Goal: Use online tool/utility

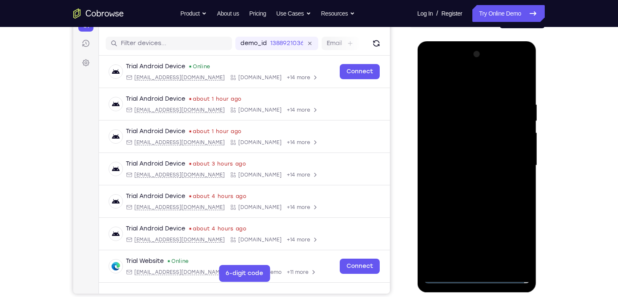
click at [476, 276] on div at bounding box center [477, 166] width 106 height 236
click at [513, 240] on div at bounding box center [477, 166] width 106 height 236
click at [517, 162] on div at bounding box center [477, 166] width 106 height 236
click at [465, 180] on div at bounding box center [477, 166] width 106 height 236
click at [470, 155] on div at bounding box center [477, 166] width 106 height 236
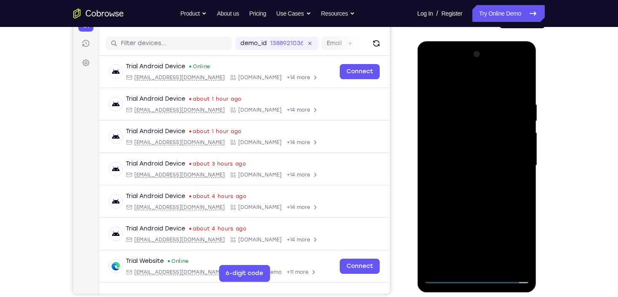
click at [462, 145] on div at bounding box center [477, 166] width 106 height 236
click at [474, 163] on div at bounding box center [477, 166] width 106 height 236
click at [486, 198] on div at bounding box center [477, 166] width 106 height 236
click at [483, 192] on div at bounding box center [477, 166] width 106 height 236
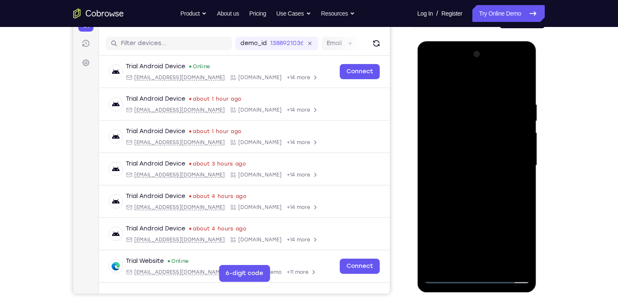
click at [475, 192] on div at bounding box center [477, 166] width 106 height 236
click at [475, 193] on div at bounding box center [477, 166] width 106 height 236
click at [474, 193] on div at bounding box center [477, 166] width 106 height 236
click at [475, 201] on div at bounding box center [477, 166] width 106 height 236
click at [522, 206] on div at bounding box center [477, 166] width 106 height 236
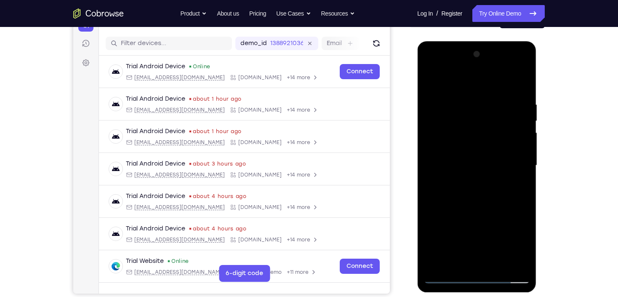
click at [498, 264] on div at bounding box center [477, 166] width 106 height 236
click at [488, 214] on div at bounding box center [477, 166] width 106 height 236
drag, startPoint x: 484, startPoint y: 224, endPoint x: 479, endPoint y: 163, distance: 61.3
click at [479, 163] on div at bounding box center [477, 166] width 106 height 236
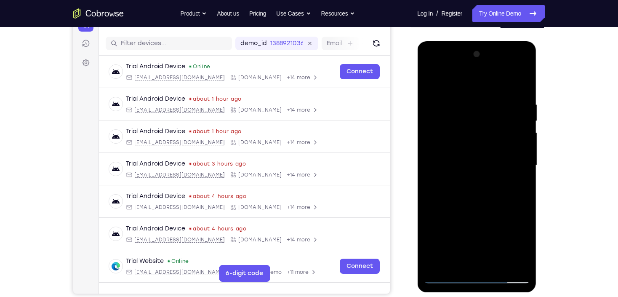
click at [475, 174] on div at bounding box center [477, 166] width 106 height 236
click at [433, 143] on div at bounding box center [477, 166] width 106 height 236
drag, startPoint x: 498, startPoint y: 211, endPoint x: 498, endPoint y: 167, distance: 43.8
click at [498, 167] on div at bounding box center [477, 166] width 106 height 236
drag, startPoint x: 495, startPoint y: 163, endPoint x: 497, endPoint y: 136, distance: 27.0
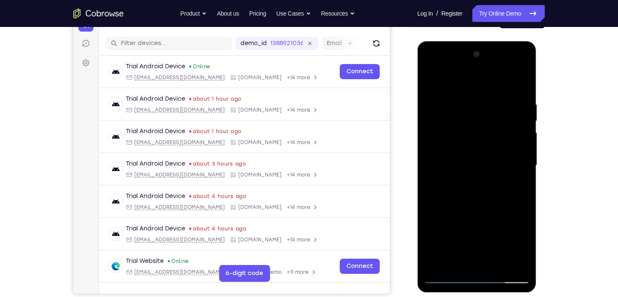
click at [497, 136] on div at bounding box center [477, 166] width 106 height 236
drag, startPoint x: 481, startPoint y: 218, endPoint x: 492, endPoint y: 132, distance: 86.6
click at [492, 132] on div at bounding box center [477, 166] width 106 height 236
click at [513, 113] on div at bounding box center [477, 166] width 106 height 236
click at [525, 121] on div at bounding box center [477, 166] width 106 height 236
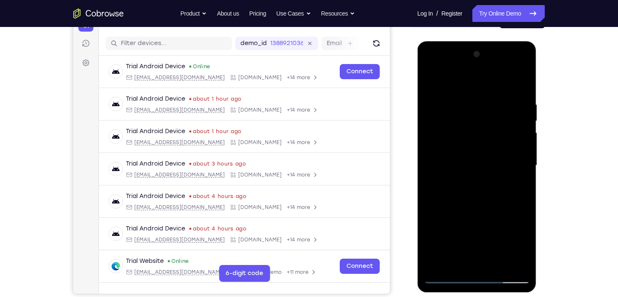
drag, startPoint x: 499, startPoint y: 127, endPoint x: 505, endPoint y: 170, distance: 43.4
click at [505, 170] on div at bounding box center [477, 166] width 106 height 236
click at [527, 165] on div at bounding box center [477, 166] width 106 height 236
click at [524, 163] on div at bounding box center [477, 166] width 106 height 236
click at [525, 164] on div at bounding box center [477, 166] width 106 height 236
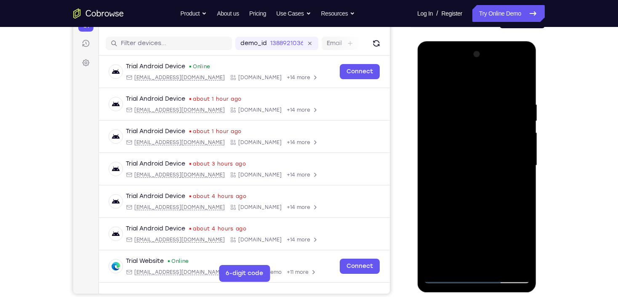
click at [525, 164] on div at bounding box center [477, 166] width 106 height 236
click at [427, 167] on div at bounding box center [477, 166] width 106 height 236
click at [526, 166] on div at bounding box center [477, 166] width 106 height 236
click at [524, 166] on div at bounding box center [477, 166] width 106 height 236
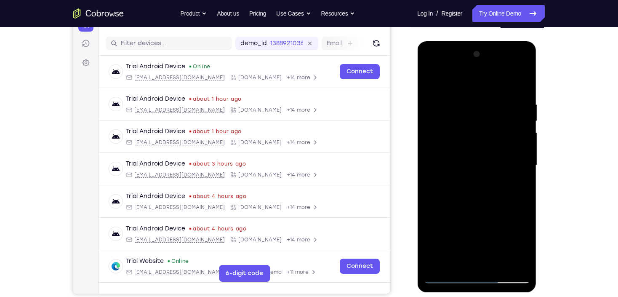
click at [524, 166] on div at bounding box center [477, 166] width 106 height 236
click at [433, 162] on div at bounding box center [477, 166] width 106 height 236
click at [431, 79] on div at bounding box center [477, 166] width 106 height 236
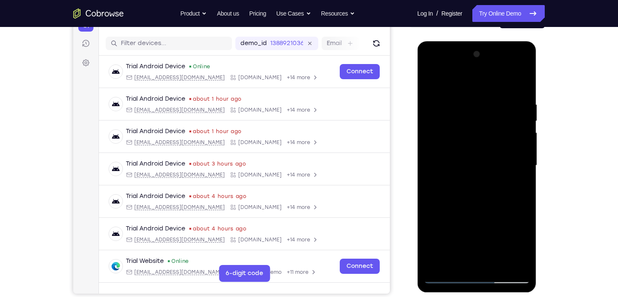
drag, startPoint x: 467, startPoint y: 226, endPoint x: 468, endPoint y: 148, distance: 77.5
click at [468, 149] on div at bounding box center [477, 166] width 106 height 236
click at [481, 193] on div at bounding box center [477, 166] width 106 height 236
click at [525, 122] on div at bounding box center [477, 166] width 106 height 236
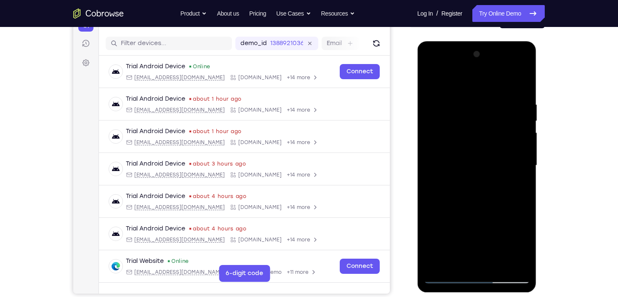
click at [525, 122] on div at bounding box center [477, 166] width 106 height 236
drag, startPoint x: 486, startPoint y: 127, endPoint x: 488, endPoint y: 172, distance: 44.7
click at [488, 172] on div at bounding box center [477, 166] width 106 height 236
drag, startPoint x: 521, startPoint y: 166, endPoint x: 519, endPoint y: 162, distance: 4.3
click at [522, 166] on div at bounding box center [477, 166] width 106 height 236
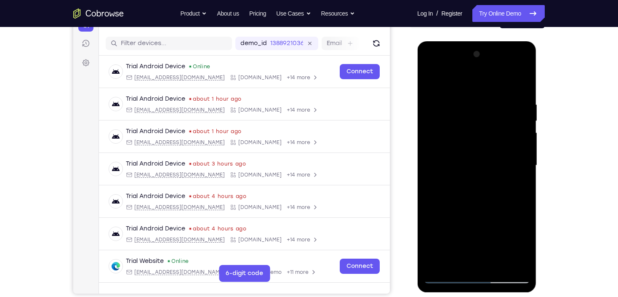
click at [470, 171] on div at bounding box center [477, 166] width 106 height 236
click at [523, 166] on div at bounding box center [477, 166] width 106 height 236
click at [522, 168] on div at bounding box center [477, 166] width 106 height 236
click at [523, 166] on div at bounding box center [477, 166] width 106 height 236
click at [431, 167] on div at bounding box center [477, 166] width 106 height 236
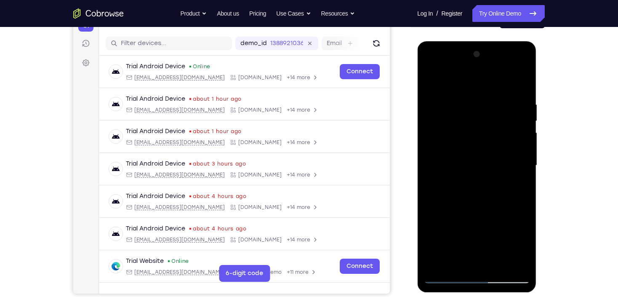
click at [524, 167] on div at bounding box center [477, 166] width 106 height 236
click at [525, 167] on div at bounding box center [477, 166] width 106 height 236
click at [524, 167] on div at bounding box center [477, 166] width 106 height 236
click at [430, 166] on div at bounding box center [477, 166] width 106 height 236
click at [429, 167] on div at bounding box center [477, 166] width 106 height 236
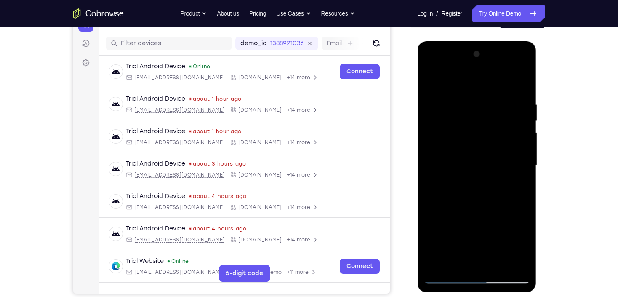
click at [429, 167] on div at bounding box center [477, 166] width 106 height 236
click at [526, 166] on div at bounding box center [477, 166] width 106 height 236
click at [525, 166] on div at bounding box center [477, 166] width 106 height 236
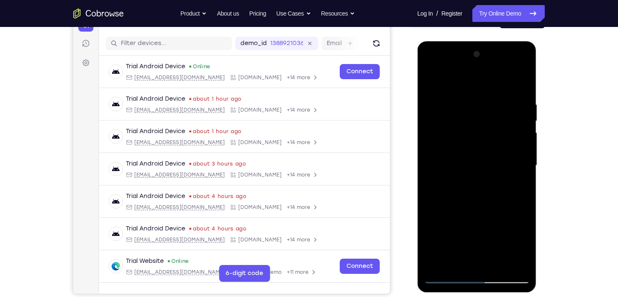
click at [433, 81] on div at bounding box center [477, 166] width 106 height 236
drag, startPoint x: 486, startPoint y: 220, endPoint x: 481, endPoint y: 124, distance: 95.7
click at [483, 129] on div at bounding box center [477, 166] width 106 height 236
drag, startPoint x: 477, startPoint y: 204, endPoint x: 478, endPoint y: 123, distance: 81.3
click at [478, 123] on div at bounding box center [477, 166] width 106 height 236
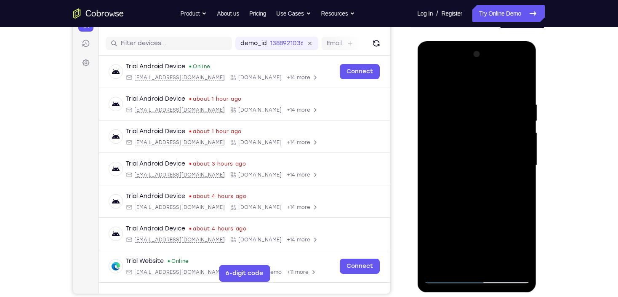
drag, startPoint x: 471, startPoint y: 114, endPoint x: 477, endPoint y: 168, distance: 54.7
click at [477, 168] on div at bounding box center [477, 166] width 106 height 236
drag, startPoint x: 486, startPoint y: 131, endPoint x: 488, endPoint y: 92, distance: 39.6
click at [488, 93] on div at bounding box center [477, 166] width 106 height 236
click at [509, 102] on div at bounding box center [477, 166] width 106 height 236
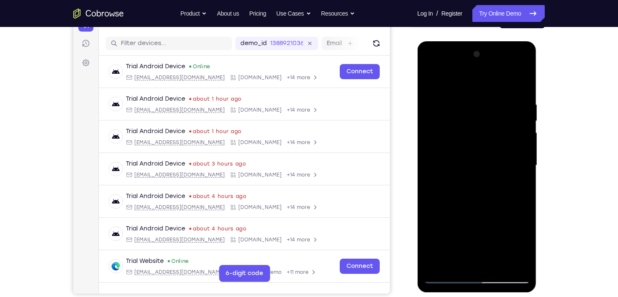
drag, startPoint x: 475, startPoint y: 132, endPoint x: 481, endPoint y: 167, distance: 35.1
click at [481, 167] on div at bounding box center [477, 166] width 106 height 236
click at [523, 143] on div at bounding box center [477, 166] width 106 height 236
click at [524, 143] on div at bounding box center [477, 166] width 106 height 236
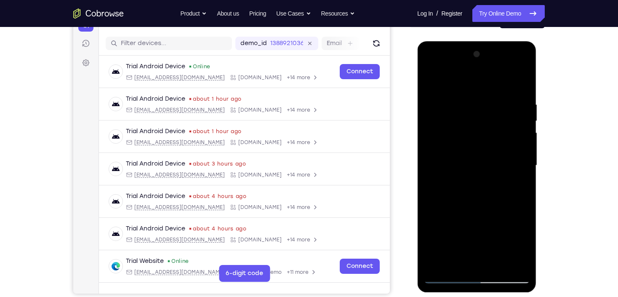
click at [524, 143] on div at bounding box center [477, 166] width 106 height 236
drag, startPoint x: 525, startPoint y: 139, endPoint x: 505, endPoint y: 147, distance: 21.6
click at [525, 140] on div at bounding box center [477, 166] width 106 height 236
click at [435, 141] on div at bounding box center [477, 166] width 106 height 236
click at [435, 142] on div at bounding box center [477, 166] width 106 height 236
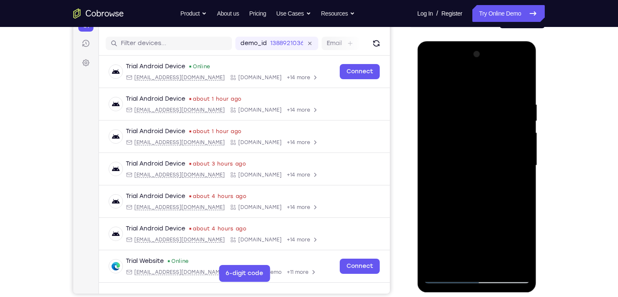
click at [431, 83] on div at bounding box center [477, 166] width 106 height 236
drag, startPoint x: 471, startPoint y: 130, endPoint x: 487, endPoint y: 190, distance: 61.8
click at [487, 190] on div at bounding box center [477, 166] width 106 height 236
click at [449, 214] on div at bounding box center [477, 166] width 106 height 236
click at [525, 170] on div at bounding box center [477, 166] width 106 height 236
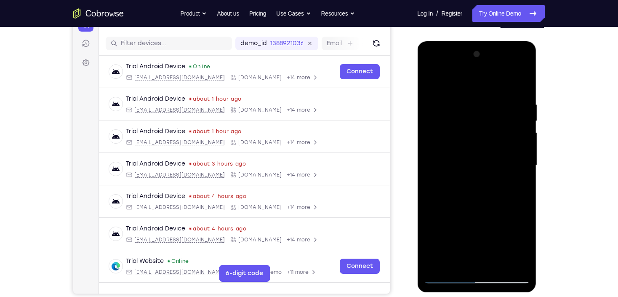
click at [524, 171] on div at bounding box center [477, 166] width 106 height 236
click at [432, 171] on div at bounding box center [477, 166] width 106 height 236
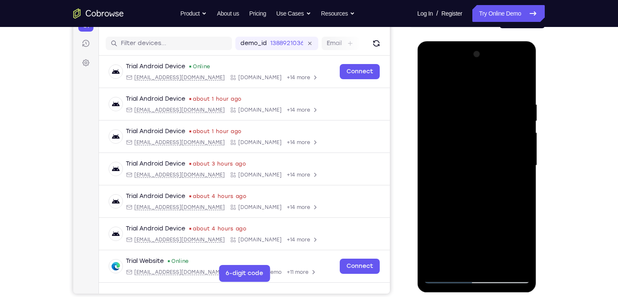
click at [498, 267] on div at bounding box center [477, 166] width 106 height 236
click at [471, 91] on div at bounding box center [477, 166] width 106 height 236
drag, startPoint x: 484, startPoint y: 213, endPoint x: 485, endPoint y: 133, distance: 79.6
click at [485, 133] on div at bounding box center [477, 166] width 106 height 236
drag, startPoint x: 486, startPoint y: 224, endPoint x: 491, endPoint y: 146, distance: 78.1
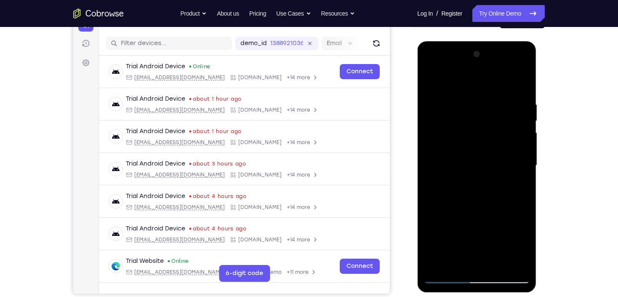
click at [492, 147] on div at bounding box center [477, 166] width 106 height 236
click at [478, 209] on div at bounding box center [477, 166] width 106 height 236
click at [428, 221] on div at bounding box center [477, 166] width 106 height 236
drag, startPoint x: 490, startPoint y: 240, endPoint x: 485, endPoint y: 167, distance: 73.5
click at [485, 167] on div at bounding box center [477, 166] width 106 height 236
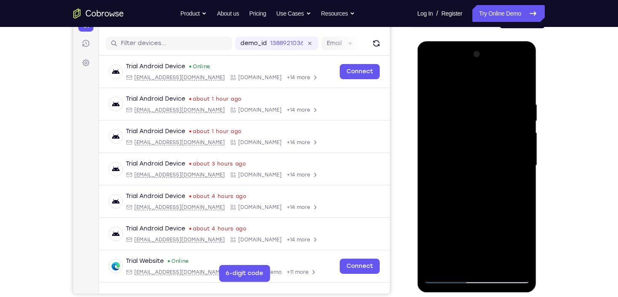
click at [497, 225] on div at bounding box center [477, 166] width 106 height 236
drag, startPoint x: 460, startPoint y: 120, endPoint x: 481, endPoint y: 209, distance: 91.6
click at [481, 209] on div at bounding box center [477, 166] width 106 height 236
click at [438, 263] on div at bounding box center [477, 166] width 106 height 236
drag, startPoint x: 470, startPoint y: 115, endPoint x: 496, endPoint y: 239, distance: 126.9
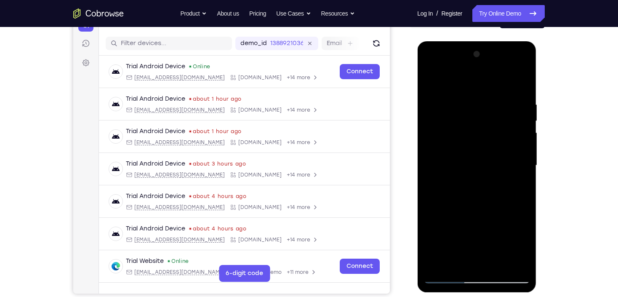
click at [496, 239] on div at bounding box center [477, 166] width 106 height 236
click at [456, 265] on div at bounding box center [477, 166] width 106 height 236
click at [451, 82] on div at bounding box center [477, 166] width 106 height 236
click at [464, 95] on div at bounding box center [477, 166] width 106 height 236
drag, startPoint x: 463, startPoint y: 200, endPoint x: 473, endPoint y: 133, distance: 68.1
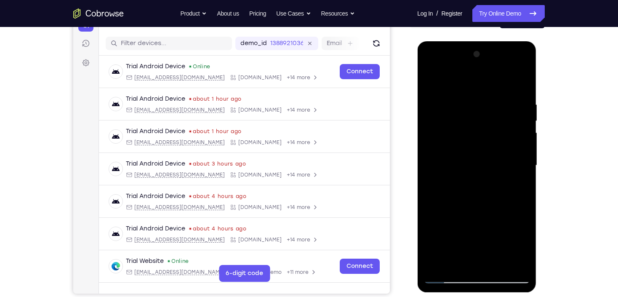
click at [473, 133] on div at bounding box center [477, 166] width 106 height 236
drag, startPoint x: 473, startPoint y: 214, endPoint x: 483, endPoint y: 140, distance: 74.5
click at [483, 140] on div at bounding box center [477, 166] width 106 height 236
drag, startPoint x: 482, startPoint y: 231, endPoint x: 490, endPoint y: 154, distance: 77.0
click at [490, 154] on div at bounding box center [477, 166] width 106 height 236
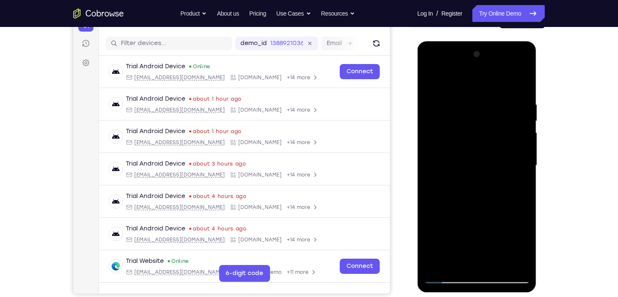
click at [442, 126] on div at bounding box center [477, 166] width 106 height 236
click at [522, 194] on div at bounding box center [477, 166] width 106 height 236
click at [451, 190] on div at bounding box center [477, 166] width 106 height 236
click at [460, 96] on div at bounding box center [477, 166] width 106 height 236
click at [436, 85] on div at bounding box center [477, 166] width 106 height 236
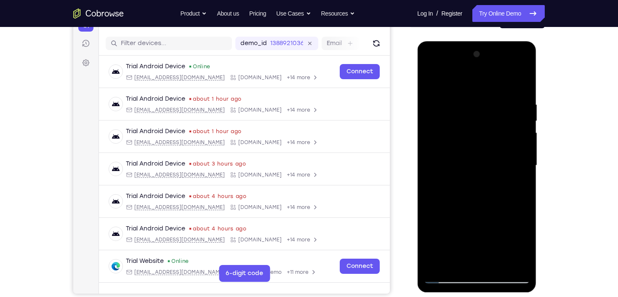
click at [498, 265] on div at bounding box center [477, 166] width 106 height 236
click at [476, 93] on div at bounding box center [477, 166] width 106 height 236
click at [465, 181] on div at bounding box center [477, 166] width 106 height 236
click at [429, 83] on div at bounding box center [477, 166] width 106 height 236
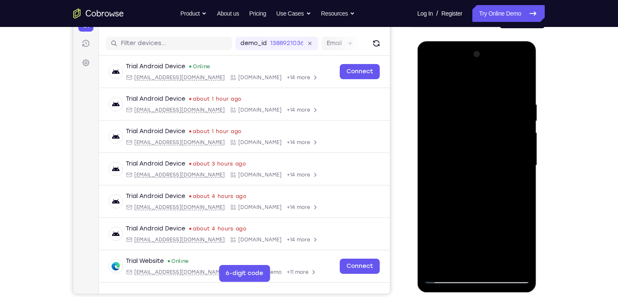
click at [457, 268] on div at bounding box center [477, 166] width 106 height 236
click at [462, 79] on div at bounding box center [477, 166] width 106 height 236
click at [468, 96] on div at bounding box center [477, 166] width 106 height 236
click at [431, 78] on div at bounding box center [477, 166] width 106 height 236
drag, startPoint x: 462, startPoint y: 106, endPoint x: 463, endPoint y: 144, distance: 38.8
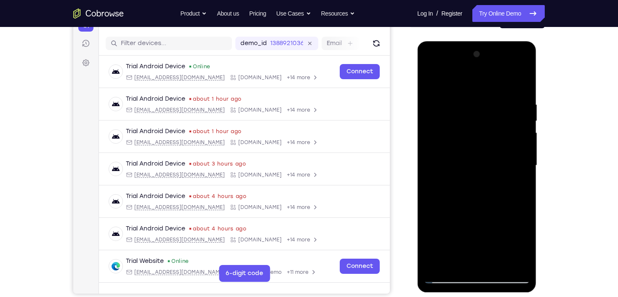
click at [463, 144] on div at bounding box center [477, 166] width 106 height 236
click at [457, 89] on div at bounding box center [477, 166] width 106 height 236
drag, startPoint x: 455, startPoint y: 217, endPoint x: 470, endPoint y: 135, distance: 84.0
click at [470, 135] on div at bounding box center [477, 166] width 106 height 236
click at [510, 211] on div at bounding box center [477, 166] width 106 height 236
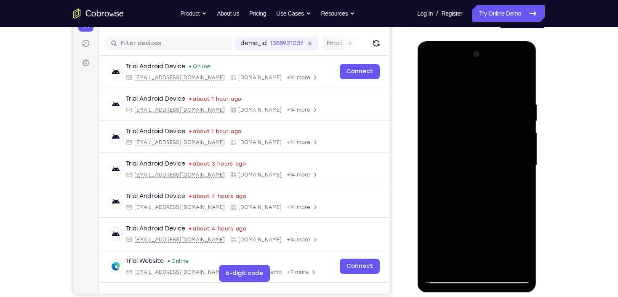
click at [451, 195] on div at bounding box center [477, 166] width 106 height 236
click at [487, 123] on div at bounding box center [477, 166] width 106 height 236
click at [468, 246] on div at bounding box center [477, 166] width 106 height 236
click at [486, 172] on div at bounding box center [477, 166] width 106 height 236
click at [465, 259] on div at bounding box center [477, 166] width 106 height 236
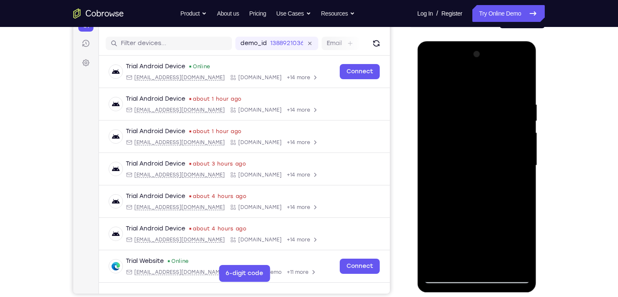
click at [465, 259] on div at bounding box center [477, 166] width 106 height 236
click at [429, 86] on div at bounding box center [477, 166] width 106 height 236
click at [433, 80] on div at bounding box center [477, 166] width 106 height 236
drag, startPoint x: 481, startPoint y: 135, endPoint x: 487, endPoint y: 88, distance: 47.9
click at [487, 89] on div at bounding box center [477, 166] width 106 height 236
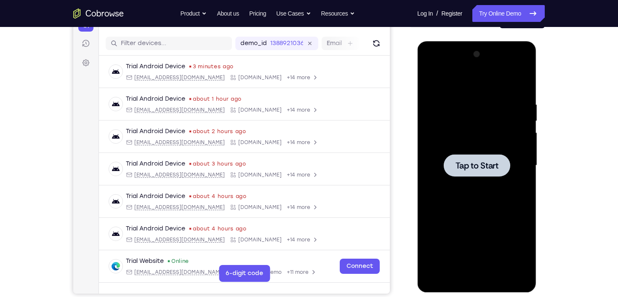
click at [480, 168] on span "Tap to Start" at bounding box center [476, 165] width 43 height 8
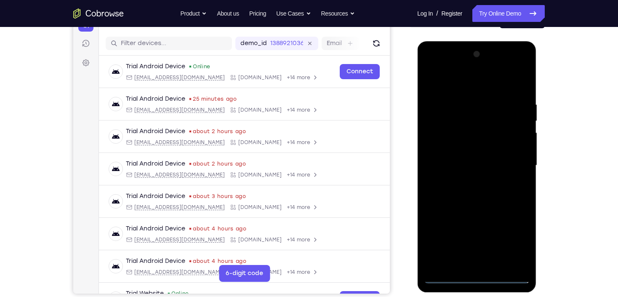
click at [474, 279] on div at bounding box center [477, 166] width 106 height 236
click at [515, 246] on div at bounding box center [477, 166] width 106 height 236
click at [443, 79] on div at bounding box center [477, 166] width 106 height 236
click at [513, 160] on div at bounding box center [477, 166] width 106 height 236
click at [465, 181] on div at bounding box center [477, 166] width 106 height 236
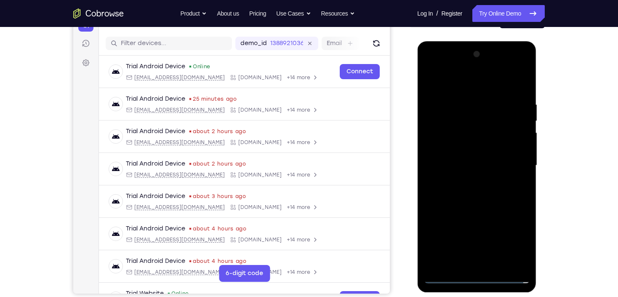
drag, startPoint x: 465, startPoint y: 156, endPoint x: 459, endPoint y: 158, distance: 6.3
click at [459, 158] on div at bounding box center [477, 166] width 106 height 236
click at [457, 158] on div at bounding box center [477, 166] width 106 height 236
click at [463, 148] on div at bounding box center [477, 166] width 106 height 236
click at [481, 164] on div at bounding box center [477, 166] width 106 height 236
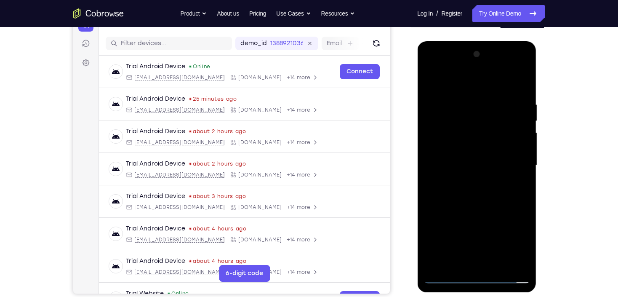
click at [467, 193] on div at bounding box center [477, 166] width 106 height 236
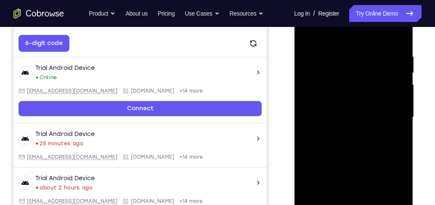
click at [348, 56] on div at bounding box center [354, 118] width 106 height 236
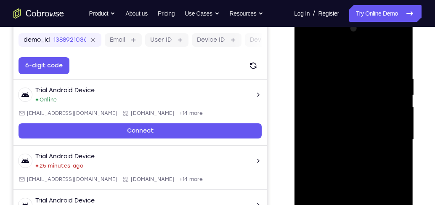
scroll to position [122, 0]
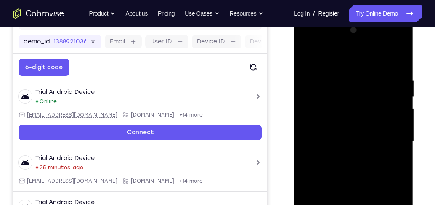
click at [363, 177] on div at bounding box center [354, 142] width 106 height 236
click at [342, 74] on div at bounding box center [354, 142] width 106 height 236
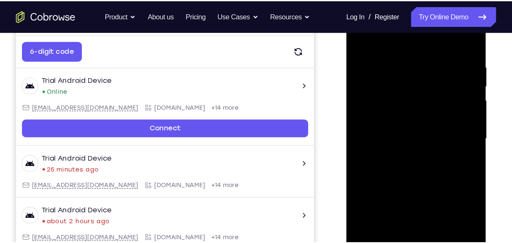
scroll to position [146, 0]
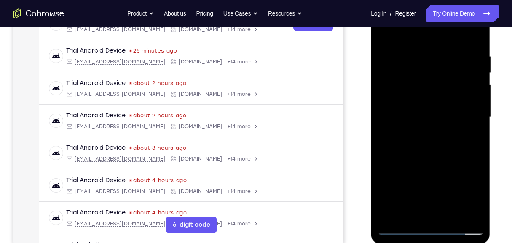
click at [474, 113] on div at bounding box center [430, 118] width 106 height 236
click at [474, 115] on div at bounding box center [430, 118] width 106 height 236
click at [467, 119] on div at bounding box center [430, 118] width 106 height 236
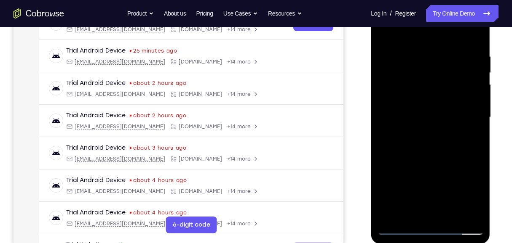
click at [467, 119] on div at bounding box center [430, 118] width 106 height 236
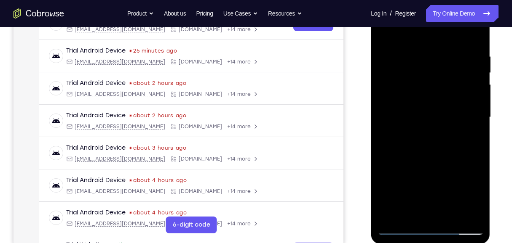
click at [467, 119] on div at bounding box center [430, 118] width 106 height 236
click at [469, 92] on div at bounding box center [430, 118] width 106 height 236
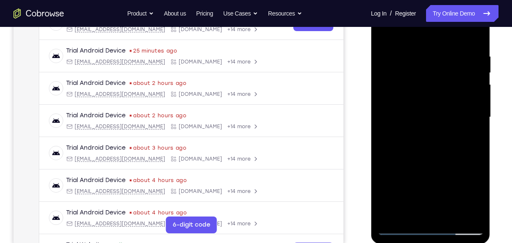
click at [463, 104] on div at bounding box center [430, 118] width 106 height 236
click at [430, 193] on div at bounding box center [430, 118] width 106 height 236
click at [433, 177] on div at bounding box center [430, 118] width 106 height 236
click at [433, 181] on div at bounding box center [430, 118] width 106 height 236
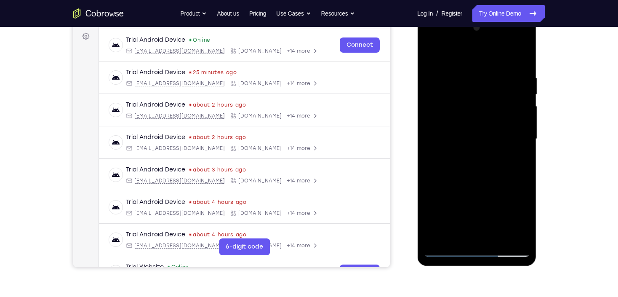
scroll to position [112, 0]
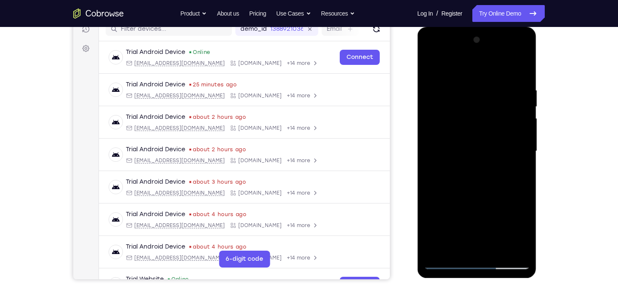
click at [458, 264] on div at bounding box center [477, 151] width 106 height 236
click at [449, 264] on div at bounding box center [477, 151] width 106 height 236
click at [522, 71] on div at bounding box center [477, 151] width 106 height 236
click at [451, 263] on div at bounding box center [477, 151] width 106 height 236
click at [500, 248] on div at bounding box center [477, 151] width 106 height 236
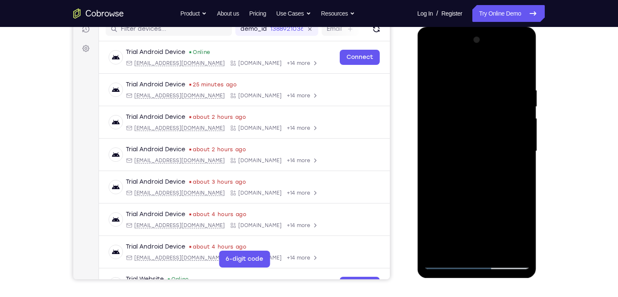
click at [498, 251] on div at bounding box center [477, 151] width 106 height 236
click at [495, 251] on div at bounding box center [477, 151] width 106 height 236
drag, startPoint x: 473, startPoint y: 70, endPoint x: 491, endPoint y: 250, distance: 180.8
click at [491, 250] on div at bounding box center [477, 151] width 106 height 236
drag, startPoint x: 468, startPoint y: 68, endPoint x: 467, endPoint y: 240, distance: 172.3
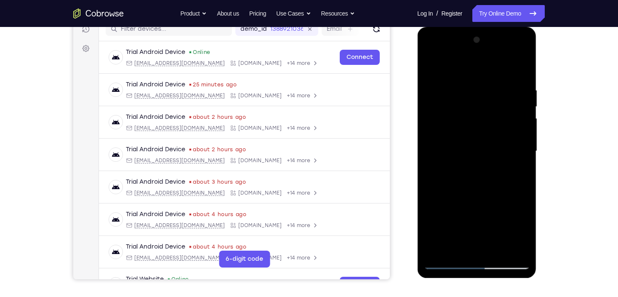
click at [467, 240] on div at bounding box center [477, 151] width 106 height 236
click at [473, 198] on div at bounding box center [477, 151] width 106 height 236
click at [475, 78] on div at bounding box center [477, 151] width 106 height 236
drag, startPoint x: 484, startPoint y: 220, endPoint x: 523, endPoint y: 117, distance: 109.8
click at [523, 122] on div at bounding box center [477, 151] width 106 height 236
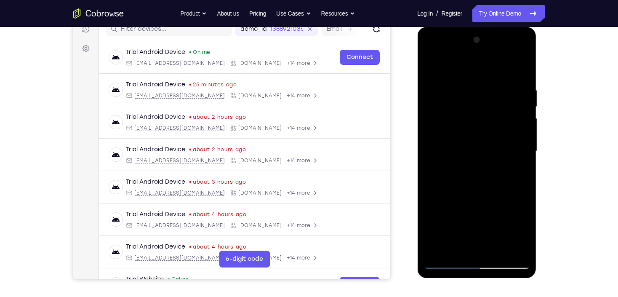
drag, startPoint x: 482, startPoint y: 171, endPoint x: 481, endPoint y: 158, distance: 13.1
click at [481, 158] on div at bounding box center [477, 151] width 106 height 236
drag, startPoint x: 470, startPoint y: 235, endPoint x: 473, endPoint y: 166, distance: 69.6
click at [473, 166] on div at bounding box center [477, 151] width 106 height 236
drag, startPoint x: 482, startPoint y: 219, endPoint x: 485, endPoint y: 176, distance: 43.9
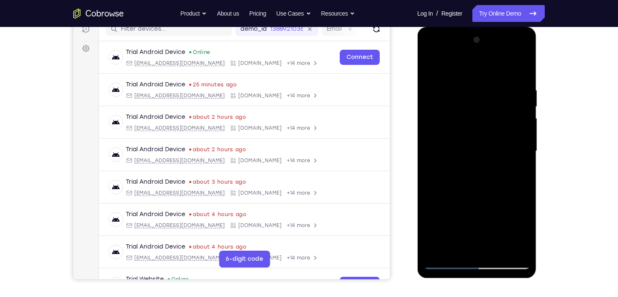
click at [485, 176] on div at bounding box center [477, 151] width 106 height 236
drag, startPoint x: 483, startPoint y: 209, endPoint x: 486, endPoint y: 169, distance: 40.1
click at [486, 171] on div at bounding box center [477, 151] width 106 height 236
click at [465, 186] on div at bounding box center [477, 151] width 106 height 236
drag, startPoint x: 500, startPoint y: 114, endPoint x: 515, endPoint y: 203, distance: 90.8
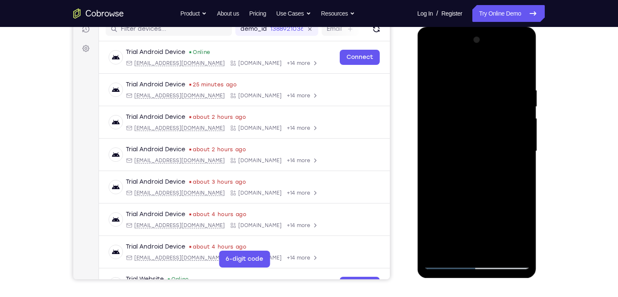
click at [515, 203] on div at bounding box center [477, 151] width 106 height 236
click at [433, 151] on div at bounding box center [477, 151] width 106 height 236
click at [432, 67] on div at bounding box center [477, 151] width 106 height 236
drag, startPoint x: 502, startPoint y: 177, endPoint x: 503, endPoint y: 122, distance: 55.2
click at [503, 123] on div at bounding box center [477, 151] width 106 height 236
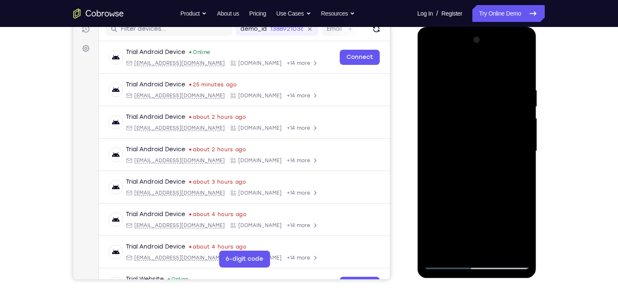
click at [431, 68] on div at bounding box center [477, 151] width 106 height 236
drag, startPoint x: 482, startPoint y: 211, endPoint x: 488, endPoint y: 156, distance: 55.5
click at [488, 156] on div at bounding box center [477, 151] width 106 height 236
drag, startPoint x: 486, startPoint y: 214, endPoint x: 480, endPoint y: 167, distance: 47.2
click at [480, 167] on div at bounding box center [477, 151] width 106 height 236
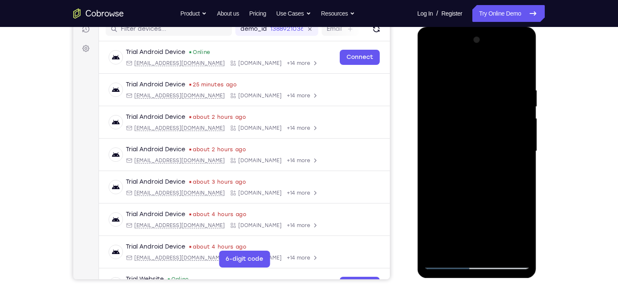
click at [466, 75] on div at bounding box center [477, 151] width 106 height 236
click at [457, 153] on div at bounding box center [477, 151] width 106 height 236
click at [432, 223] on div at bounding box center [477, 151] width 106 height 236
drag, startPoint x: 505, startPoint y: 214, endPoint x: 420, endPoint y: 212, distance: 84.7
click at [420, 212] on div at bounding box center [476, 152] width 119 height 251
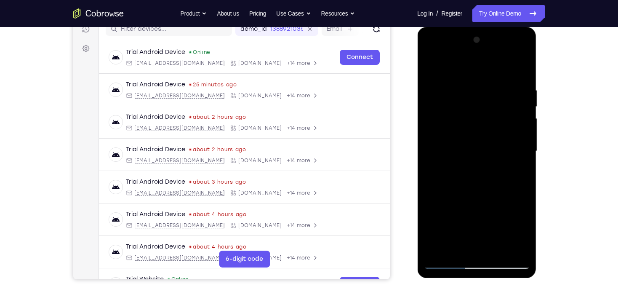
click at [436, 248] on div at bounding box center [477, 151] width 106 height 236
drag, startPoint x: 479, startPoint y: 88, endPoint x: 477, endPoint y: 190, distance: 101.5
click at [477, 190] on div at bounding box center [477, 151] width 106 height 236
click at [463, 81] on div at bounding box center [477, 151] width 106 height 236
click at [514, 168] on div at bounding box center [477, 151] width 106 height 236
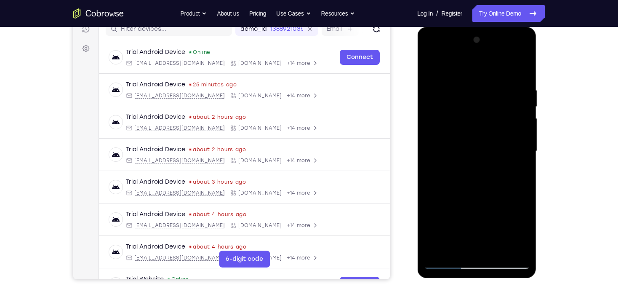
click at [514, 167] on div at bounding box center [477, 151] width 106 height 236
click at [513, 158] on div at bounding box center [477, 151] width 106 height 236
click at [513, 159] on div at bounding box center [477, 151] width 106 height 236
click at [517, 146] on div at bounding box center [477, 151] width 106 height 236
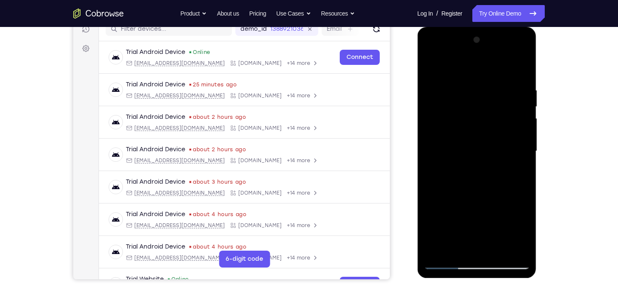
click at [442, 154] on div at bounding box center [477, 151] width 106 height 236
click at [477, 227] on div at bounding box center [477, 151] width 106 height 236
click at [477, 214] on div at bounding box center [477, 151] width 106 height 236
drag, startPoint x: 489, startPoint y: 147, endPoint x: 490, endPoint y: 83, distance: 63.2
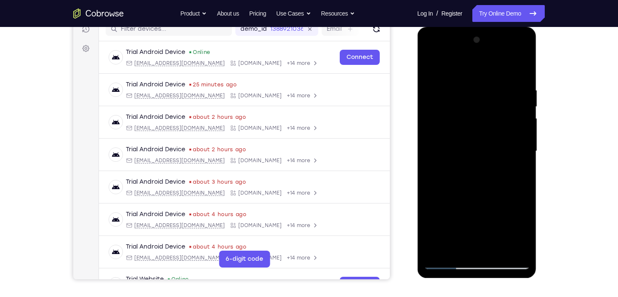
click at [489, 85] on div at bounding box center [477, 151] width 106 height 236
drag, startPoint x: 489, startPoint y: 152, endPoint x: 485, endPoint y: 108, distance: 44.0
click at [485, 108] on div at bounding box center [477, 151] width 106 height 236
click at [473, 115] on div at bounding box center [477, 151] width 106 height 236
click at [524, 179] on div at bounding box center [477, 151] width 106 height 236
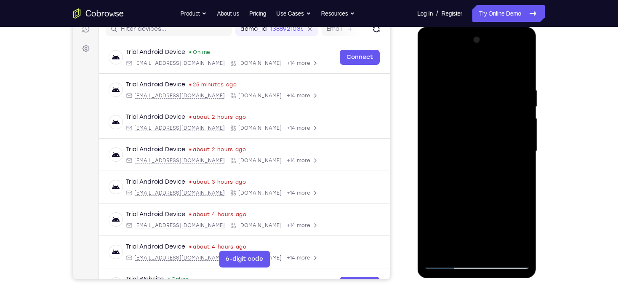
click at [445, 264] on div at bounding box center [477, 151] width 106 height 236
drag, startPoint x: 463, startPoint y: 207, endPoint x: 488, endPoint y: 100, distance: 109.4
click at [487, 102] on div at bounding box center [477, 151] width 106 height 236
drag, startPoint x: 486, startPoint y: 101, endPoint x: 489, endPoint y: 204, distance: 103.2
click at [489, 204] on div at bounding box center [477, 151] width 106 height 236
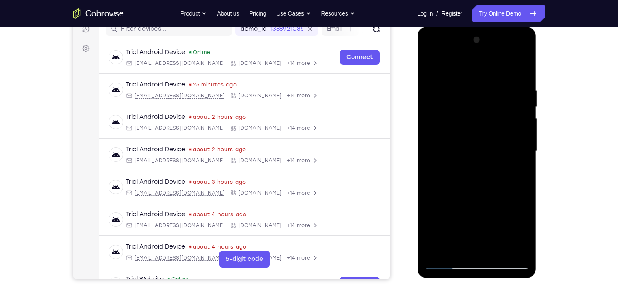
click at [431, 63] on div at bounding box center [477, 151] width 106 height 236
click at [516, 153] on div at bounding box center [477, 151] width 106 height 236
click at [439, 150] on div at bounding box center [477, 151] width 106 height 236
click at [453, 71] on div at bounding box center [477, 151] width 106 height 236
click at [515, 180] on div at bounding box center [477, 151] width 106 height 236
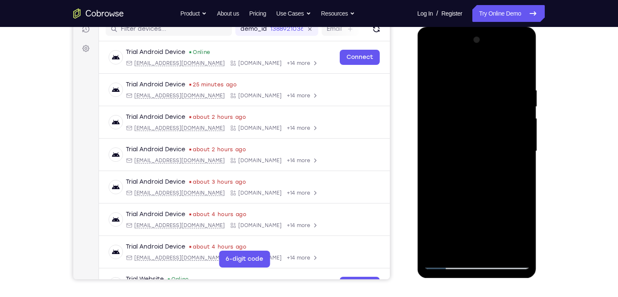
click at [459, 183] on div at bounding box center [477, 151] width 106 height 236
click at [478, 94] on div at bounding box center [477, 151] width 106 height 236
click at [431, 64] on div at bounding box center [477, 151] width 106 height 236
drag, startPoint x: 474, startPoint y: 211, endPoint x: 487, endPoint y: 115, distance: 97.0
click at [487, 115] on div at bounding box center [477, 151] width 106 height 236
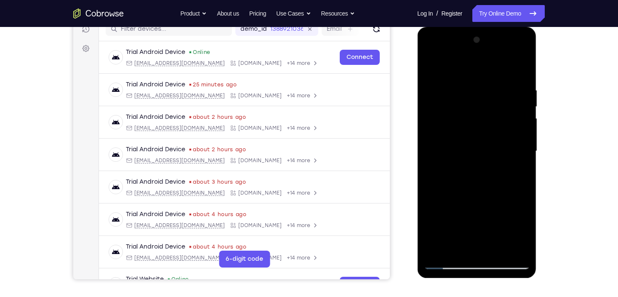
drag, startPoint x: 467, startPoint y: 215, endPoint x: 475, endPoint y: 126, distance: 89.2
click at [475, 126] on div at bounding box center [477, 151] width 106 height 236
drag, startPoint x: 481, startPoint y: 215, endPoint x: 479, endPoint y: 111, distance: 104.0
click at [480, 111] on div at bounding box center [477, 151] width 106 height 236
drag, startPoint x: 479, startPoint y: 205, endPoint x: 482, endPoint y: 106, distance: 99.0
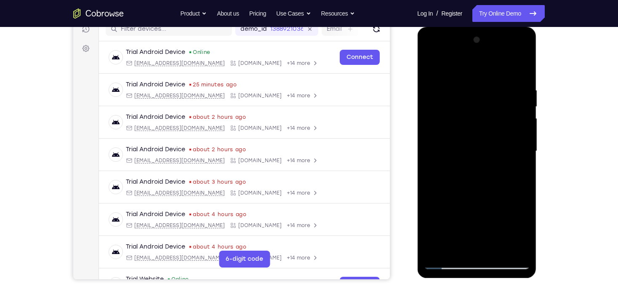
click at [482, 106] on div at bounding box center [477, 151] width 106 height 236
click at [430, 65] on div at bounding box center [477, 151] width 106 height 236
drag, startPoint x: 465, startPoint y: 89, endPoint x: 497, endPoint y: 245, distance: 158.7
click at [496, 245] on div at bounding box center [477, 151] width 106 height 236
drag, startPoint x: 476, startPoint y: 85, endPoint x: 480, endPoint y: 182, distance: 96.5
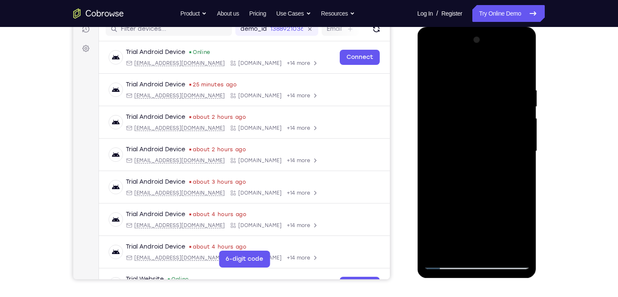
click at [480, 182] on div at bounding box center [477, 151] width 106 height 236
drag, startPoint x: 467, startPoint y: 107, endPoint x: 491, endPoint y: 203, distance: 98.9
click at [491, 203] on div at bounding box center [477, 151] width 106 height 236
click at [467, 92] on div at bounding box center [477, 151] width 106 height 236
click at [446, 237] on div at bounding box center [477, 151] width 106 height 236
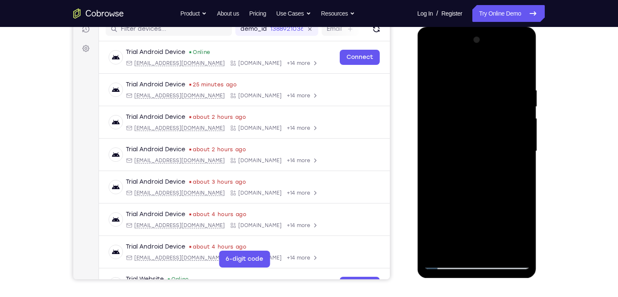
click at [469, 93] on div at bounding box center [477, 151] width 106 height 236
click at [432, 222] on div at bounding box center [477, 151] width 106 height 236
click at [517, 175] on div at bounding box center [477, 151] width 106 height 236
click at [521, 189] on div at bounding box center [477, 151] width 106 height 236
click at [443, 262] on div at bounding box center [477, 151] width 106 height 236
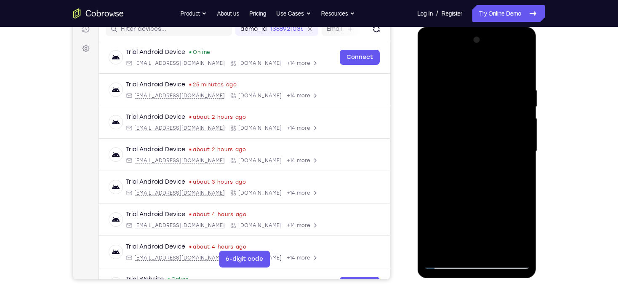
click at [448, 72] on div at bounding box center [477, 151] width 106 height 236
click at [472, 95] on div at bounding box center [477, 151] width 106 height 236
click at [454, 235] on div at bounding box center [477, 151] width 106 height 236
click at [436, 253] on div at bounding box center [477, 151] width 106 height 236
drag, startPoint x: 478, startPoint y: 90, endPoint x: 478, endPoint y: 220, distance: 129.7
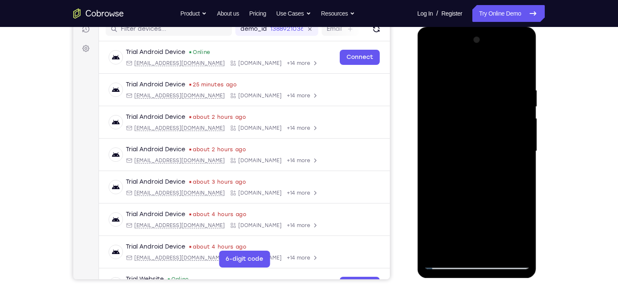
click at [478, 220] on div at bounding box center [477, 151] width 106 height 236
drag, startPoint x: 480, startPoint y: 78, endPoint x: 487, endPoint y: 231, distance: 153.1
click at [487, 231] on div at bounding box center [477, 151] width 106 height 236
click at [518, 78] on div at bounding box center [477, 151] width 106 height 236
click at [503, 159] on div at bounding box center [477, 151] width 106 height 236
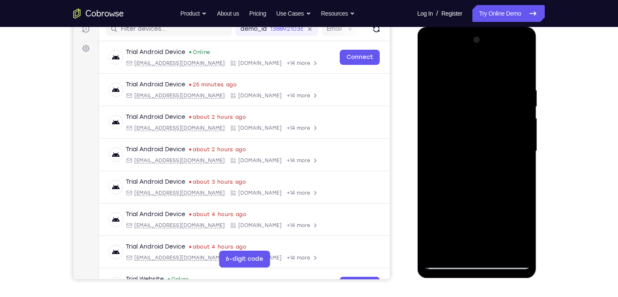
click at [508, 151] on div at bounding box center [477, 151] width 106 height 236
click at [515, 152] on div at bounding box center [477, 151] width 106 height 236
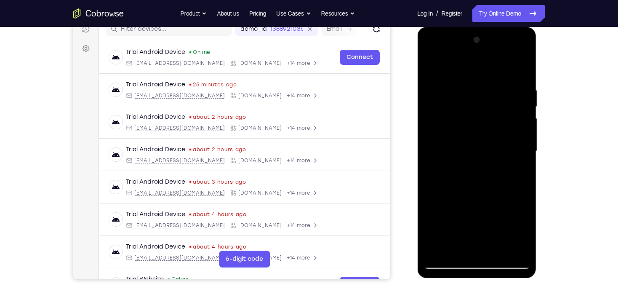
click at [515, 152] on div at bounding box center [477, 151] width 106 height 236
drag, startPoint x: 522, startPoint y: 148, endPoint x: 399, endPoint y: 151, distance: 123.0
click at [417, 151] on html "Online web based iOS Simulators and Android Emulators. Run iPhone, iPad, Mobile…" at bounding box center [477, 153] width 120 height 253
click at [518, 143] on div at bounding box center [477, 151] width 106 height 236
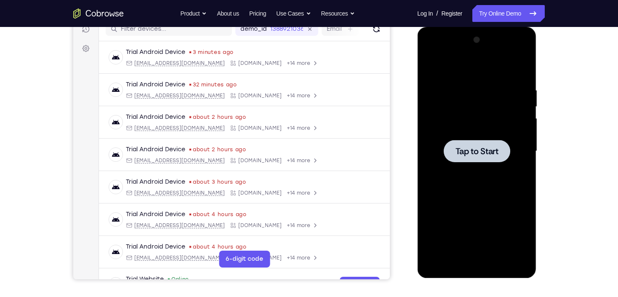
click at [454, 147] on div at bounding box center [476, 151] width 67 height 22
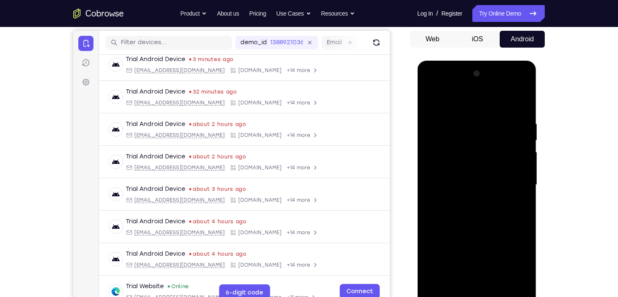
scroll to position [0, 0]
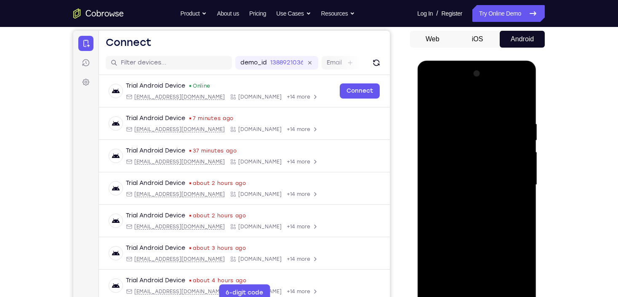
click at [477, 294] on div at bounding box center [477, 185] width 106 height 236
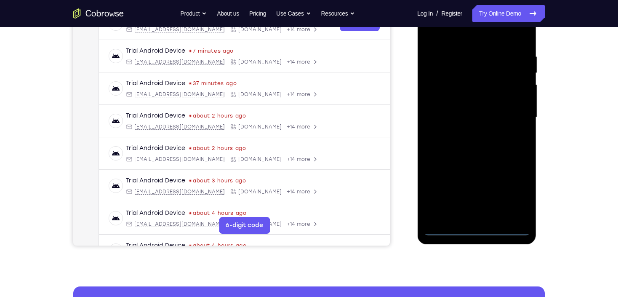
scroll to position [112, 0]
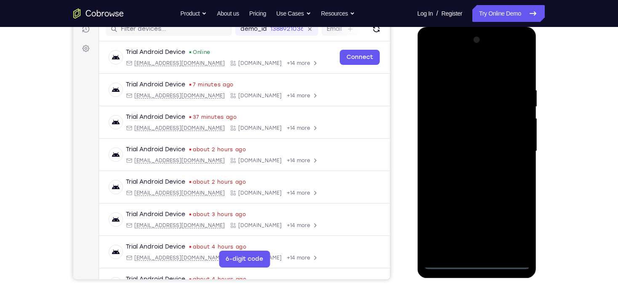
click at [481, 264] on div at bounding box center [477, 151] width 106 height 236
click at [519, 223] on div at bounding box center [477, 151] width 106 height 236
click at [459, 66] on div at bounding box center [477, 151] width 106 height 236
click at [515, 144] on div at bounding box center [477, 151] width 106 height 236
click at [467, 167] on div at bounding box center [477, 151] width 106 height 236
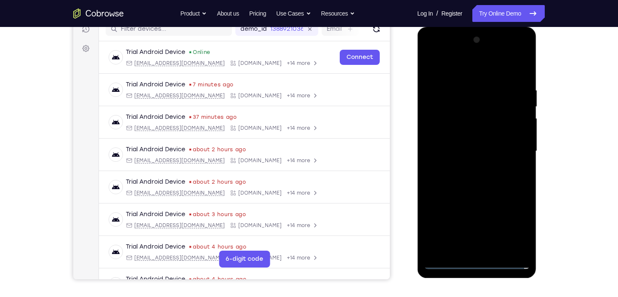
click at [477, 139] on div at bounding box center [477, 151] width 106 height 236
click at [476, 137] on div at bounding box center [477, 151] width 106 height 236
click at [478, 151] on div at bounding box center [477, 151] width 106 height 236
click at [477, 174] on div at bounding box center [477, 151] width 106 height 236
click at [476, 179] on div at bounding box center [477, 151] width 106 height 236
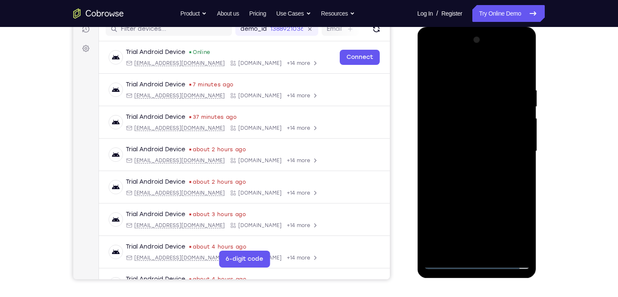
click at [476, 179] on div at bounding box center [477, 151] width 106 height 236
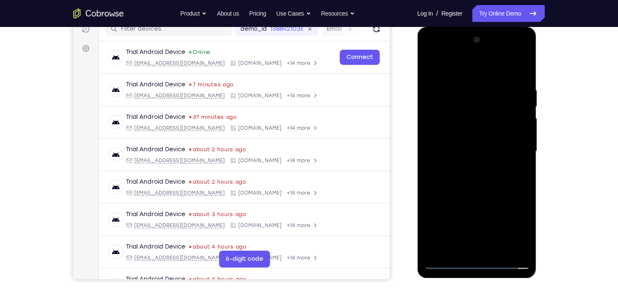
click at [476, 179] on div at bounding box center [477, 151] width 106 height 236
click at [476, 178] on div at bounding box center [477, 151] width 106 height 236
click at [523, 77] on div at bounding box center [477, 151] width 106 height 236
click at [521, 174] on div at bounding box center [477, 151] width 106 height 236
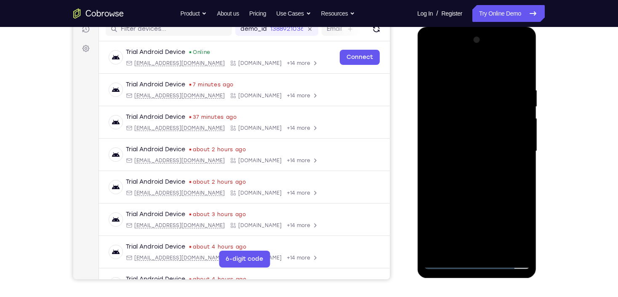
click at [525, 249] on div at bounding box center [477, 151] width 106 height 236
click at [495, 247] on div at bounding box center [477, 151] width 106 height 236
click at [481, 198] on div at bounding box center [477, 151] width 106 height 236
click at [428, 68] on div at bounding box center [477, 151] width 106 height 236
click at [459, 85] on div at bounding box center [477, 151] width 106 height 236
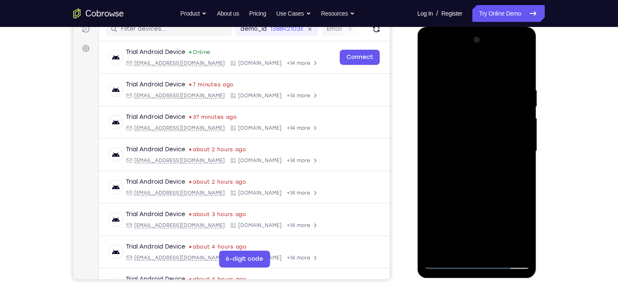
click at [517, 145] on div at bounding box center [477, 151] width 106 height 236
click at [508, 249] on div at bounding box center [477, 151] width 106 height 236
click at [436, 68] on div at bounding box center [477, 151] width 106 height 236
click at [513, 169] on div at bounding box center [477, 151] width 106 height 236
click at [470, 76] on div at bounding box center [477, 151] width 106 height 236
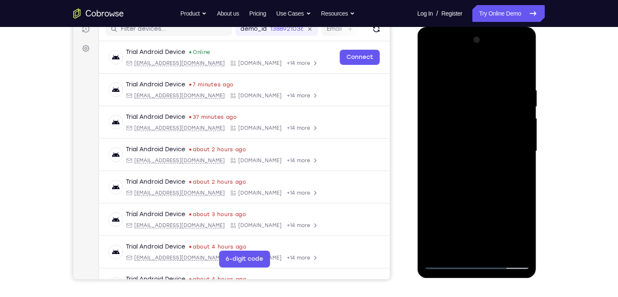
click at [467, 104] on div at bounding box center [477, 151] width 106 height 236
drag, startPoint x: 490, startPoint y: 152, endPoint x: 490, endPoint y: 119, distance: 32.4
click at [490, 119] on div at bounding box center [477, 151] width 106 height 236
click at [525, 205] on div at bounding box center [477, 151] width 106 height 236
click at [454, 196] on div at bounding box center [477, 151] width 106 height 236
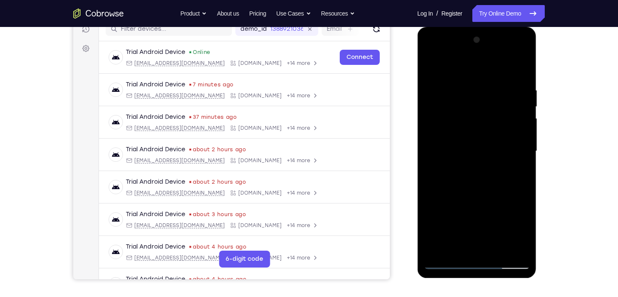
drag, startPoint x: 468, startPoint y: 106, endPoint x: 481, endPoint y: 202, distance: 97.3
click at [481, 202] on div at bounding box center [477, 151] width 106 height 236
click at [431, 72] on div at bounding box center [477, 151] width 106 height 236
drag, startPoint x: 518, startPoint y: 216, endPoint x: 465, endPoint y: 218, distance: 53.9
click at [465, 218] on div at bounding box center [477, 151] width 106 height 236
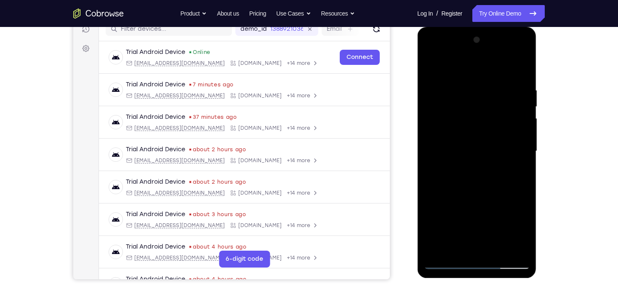
click at [454, 217] on div at bounding box center [477, 151] width 106 height 236
click at [487, 95] on div at bounding box center [477, 151] width 106 height 236
click at [475, 95] on div at bounding box center [477, 151] width 106 height 236
click at [475, 180] on div at bounding box center [477, 151] width 106 height 236
click at [429, 68] on div at bounding box center [477, 151] width 106 height 236
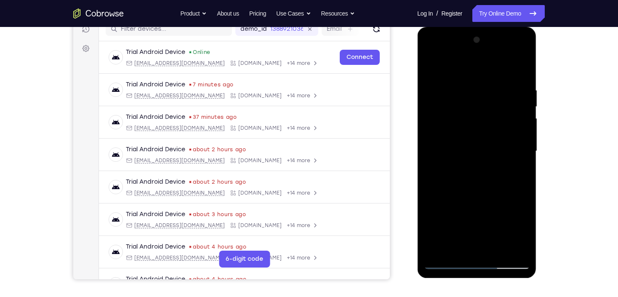
click at [526, 223] on div at bounding box center [477, 151] width 106 height 236
click at [498, 222] on div at bounding box center [477, 151] width 106 height 236
click at [454, 217] on div at bounding box center [477, 151] width 106 height 236
drag, startPoint x: 473, startPoint y: 192, endPoint x: 485, endPoint y: 121, distance: 71.7
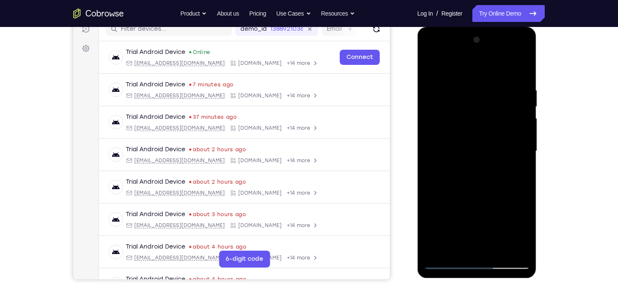
click at [485, 122] on div at bounding box center [477, 151] width 106 height 236
click at [433, 67] on div at bounding box center [477, 151] width 106 height 236
click at [431, 65] on div at bounding box center [477, 151] width 106 height 236
click at [521, 201] on div at bounding box center [477, 151] width 106 height 236
click at [524, 200] on div at bounding box center [477, 151] width 106 height 236
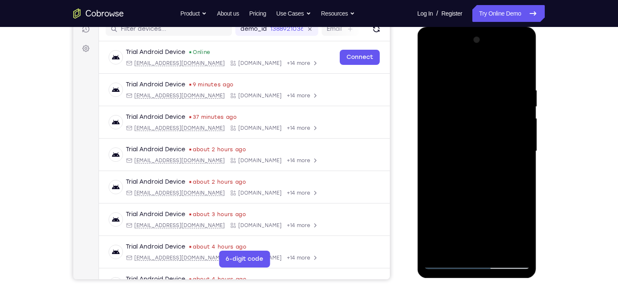
click at [524, 200] on div at bounding box center [477, 151] width 106 height 236
click at [457, 251] on div at bounding box center [477, 151] width 106 height 236
click at [456, 251] on div at bounding box center [477, 151] width 106 height 236
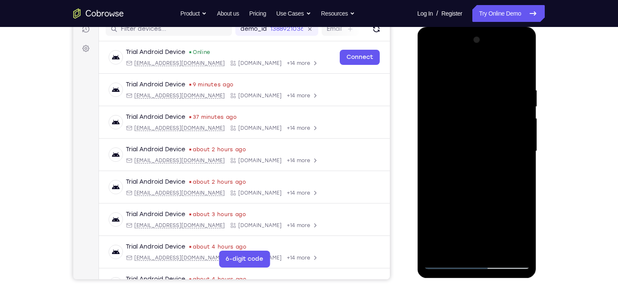
click at [453, 67] on div at bounding box center [477, 151] width 106 height 236
drag, startPoint x: 459, startPoint y: 88, endPoint x: 468, endPoint y: 139, distance: 50.9
click at [468, 139] on div at bounding box center [477, 151] width 106 height 236
click at [471, 96] on div at bounding box center [477, 151] width 106 height 236
drag, startPoint x: 473, startPoint y: 170, endPoint x: 484, endPoint y: 125, distance: 46.4
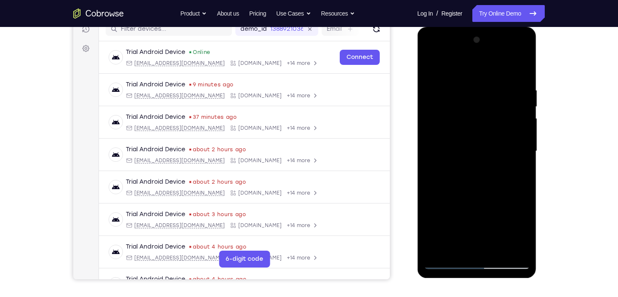
click at [484, 126] on div at bounding box center [477, 151] width 106 height 236
click at [449, 228] on div at bounding box center [477, 151] width 106 height 236
click at [491, 230] on div at bounding box center [477, 151] width 106 height 236
click at [525, 208] on div at bounding box center [477, 151] width 106 height 236
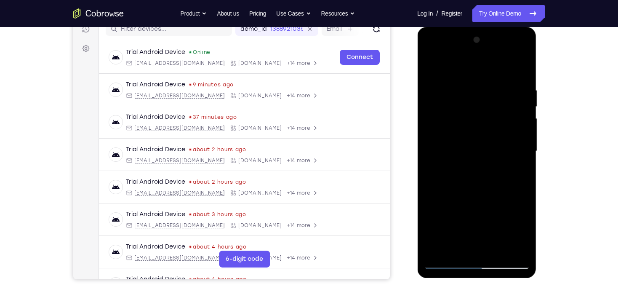
click at [525, 208] on div at bounding box center [477, 151] width 106 height 236
click at [431, 210] on div at bounding box center [477, 151] width 106 height 236
click at [443, 208] on div at bounding box center [477, 151] width 106 height 236
drag, startPoint x: 488, startPoint y: 163, endPoint x: 495, endPoint y: 125, distance: 39.1
click at [495, 125] on div at bounding box center [477, 151] width 106 height 236
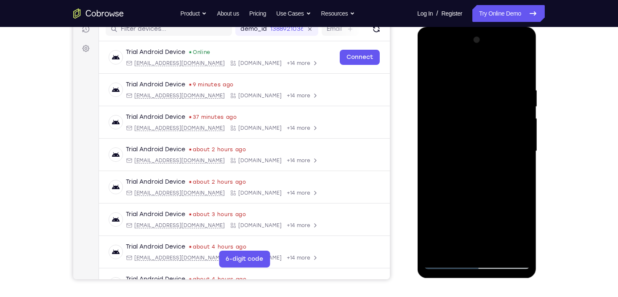
click at [429, 65] on div at bounding box center [477, 151] width 106 height 236
drag, startPoint x: 490, startPoint y: 97, endPoint x: 483, endPoint y: 167, distance: 70.2
click at [483, 167] on div at bounding box center [477, 151] width 106 height 236
click at [450, 134] on div at bounding box center [477, 151] width 106 height 236
click at [455, 80] on div at bounding box center [477, 151] width 106 height 236
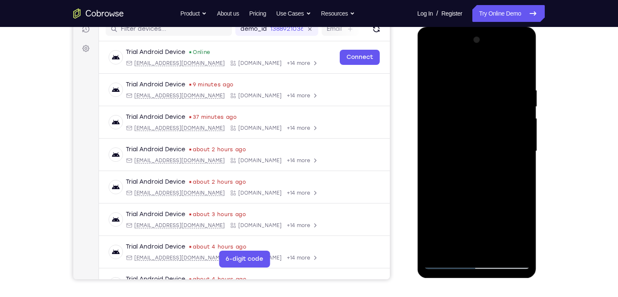
click at [432, 68] on div at bounding box center [477, 151] width 106 height 236
click at [457, 96] on div at bounding box center [477, 151] width 106 height 236
drag, startPoint x: 474, startPoint y: 157, endPoint x: 478, endPoint y: 117, distance: 40.2
click at [478, 117] on div at bounding box center [477, 151] width 106 height 236
click at [509, 192] on div at bounding box center [477, 151] width 106 height 236
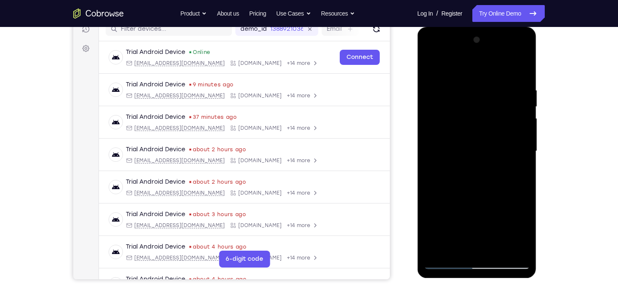
drag, startPoint x: 480, startPoint y: 143, endPoint x: 493, endPoint y: 179, distance: 39.0
click at [493, 180] on div at bounding box center [477, 151] width 106 height 236
click at [525, 126] on div at bounding box center [477, 151] width 106 height 236
click at [436, 65] on div at bounding box center [477, 151] width 106 height 236
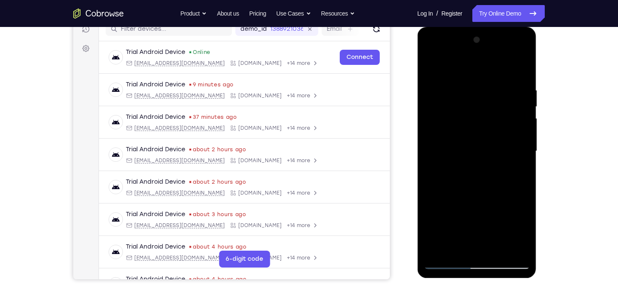
drag, startPoint x: 485, startPoint y: 194, endPoint x: 494, endPoint y: 112, distance: 82.6
click at [494, 112] on div at bounding box center [477, 151] width 106 height 236
drag, startPoint x: 493, startPoint y: 131, endPoint x: 483, endPoint y: 74, distance: 57.7
click at [491, 80] on div at bounding box center [477, 151] width 106 height 236
click at [430, 64] on div at bounding box center [477, 151] width 106 height 236
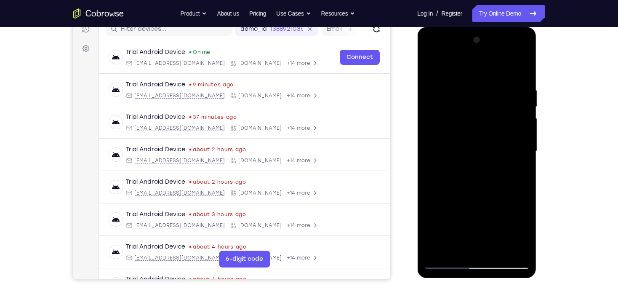
drag, startPoint x: 476, startPoint y: 112, endPoint x: 470, endPoint y: 179, distance: 68.1
click at [472, 180] on div at bounding box center [477, 151] width 106 height 236
click at [432, 64] on div at bounding box center [477, 151] width 106 height 236
drag, startPoint x: 487, startPoint y: 208, endPoint x: 497, endPoint y: 104, distance: 104.0
click at [497, 106] on div at bounding box center [477, 151] width 106 height 236
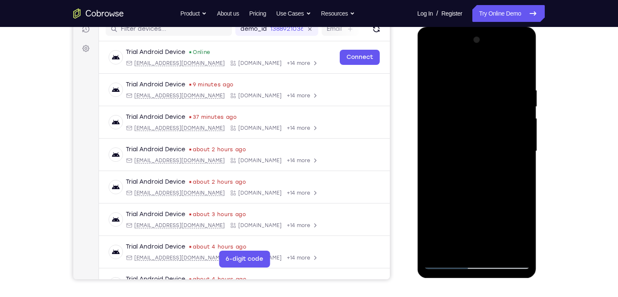
click at [527, 211] on div at bounding box center [477, 151] width 106 height 236
click at [524, 210] on div at bounding box center [477, 151] width 106 height 236
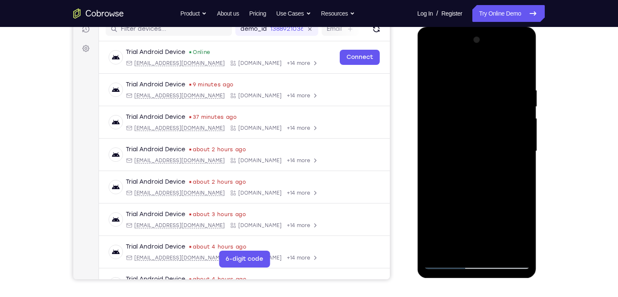
click at [524, 210] on div at bounding box center [477, 151] width 106 height 236
click at [429, 208] on div at bounding box center [477, 151] width 106 height 236
click at [443, 206] on div at bounding box center [477, 151] width 106 height 236
drag, startPoint x: 496, startPoint y: 101, endPoint x: 488, endPoint y: 199, distance: 97.7
click at [488, 199] on div at bounding box center [477, 151] width 106 height 236
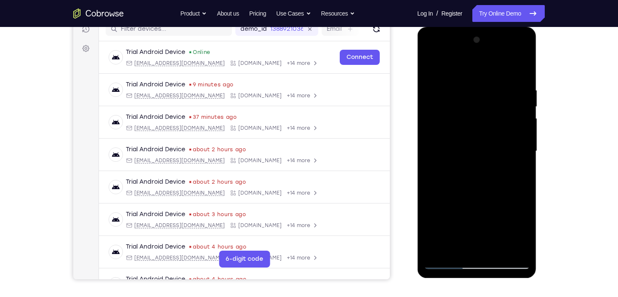
drag, startPoint x: 504, startPoint y: 167, endPoint x: 501, endPoint y: 119, distance: 48.1
click at [500, 130] on div at bounding box center [477, 151] width 106 height 236
click at [433, 68] on div at bounding box center [477, 151] width 106 height 236
drag, startPoint x: 481, startPoint y: 95, endPoint x: 487, endPoint y: 156, distance: 60.9
click at [487, 156] on div at bounding box center [477, 151] width 106 height 236
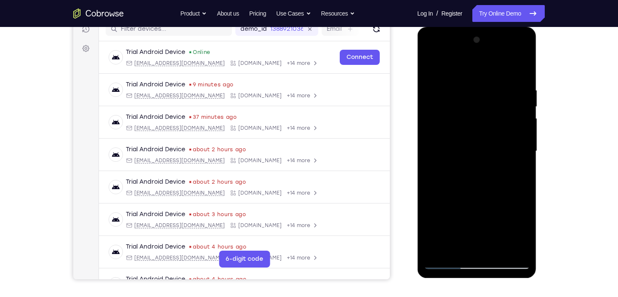
click at [495, 80] on div at bounding box center [477, 151] width 106 height 236
click at [470, 169] on div at bounding box center [477, 151] width 106 height 236
click at [445, 264] on div at bounding box center [477, 151] width 106 height 236
click at [498, 249] on div at bounding box center [477, 151] width 106 height 236
click at [468, 75] on div at bounding box center [477, 151] width 106 height 236
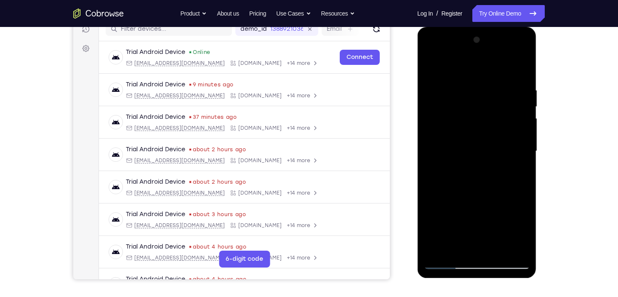
click at [447, 265] on div at bounding box center [477, 151] width 106 height 236
drag, startPoint x: 475, startPoint y: 99, endPoint x: 475, endPoint y: 153, distance: 53.5
click at [475, 153] on div at bounding box center [477, 151] width 106 height 236
click at [458, 88] on div at bounding box center [477, 151] width 106 height 236
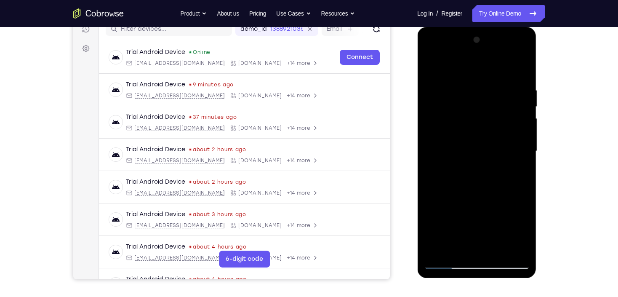
click at [525, 250] on div at bounding box center [477, 151] width 106 height 236
click at [525, 238] on div at bounding box center [477, 151] width 106 height 236
click at [525, 232] on div at bounding box center [477, 151] width 106 height 236
click at [525, 234] on div at bounding box center [477, 151] width 106 height 236
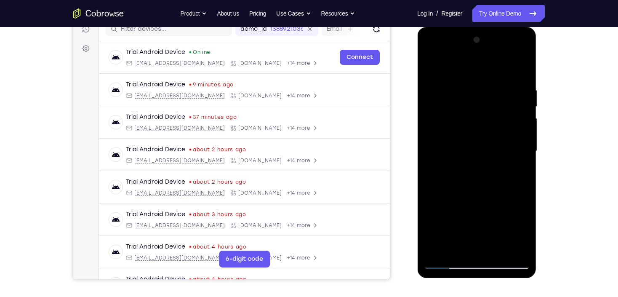
click at [525, 234] on div at bounding box center [477, 151] width 106 height 236
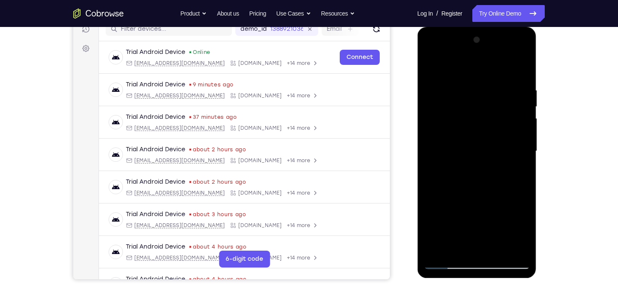
click at [525, 234] on div at bounding box center [477, 151] width 106 height 236
click at [427, 233] on div at bounding box center [477, 151] width 106 height 236
click at [489, 233] on div at bounding box center [477, 151] width 106 height 236
click at [448, 235] on div at bounding box center [477, 151] width 106 height 236
click at [432, 251] on div at bounding box center [477, 151] width 106 height 236
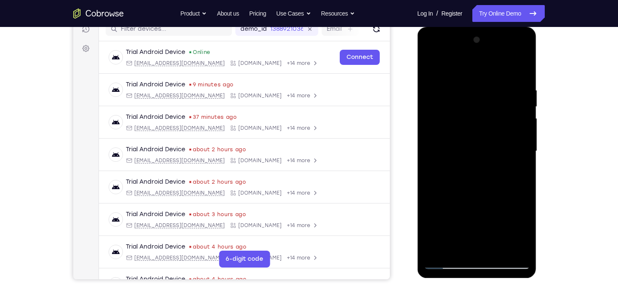
click at [455, 252] on div at bounding box center [477, 151] width 106 height 236
click at [475, 65] on div at bounding box center [477, 151] width 106 height 236
click at [517, 65] on div at bounding box center [477, 151] width 106 height 236
click at [504, 170] on div at bounding box center [477, 151] width 106 height 236
click at [520, 235] on div at bounding box center [477, 151] width 106 height 236
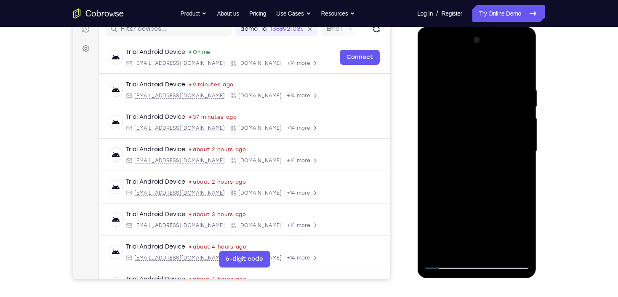
click at [526, 153] on div at bounding box center [477, 151] width 106 height 236
click at [457, 250] on div at bounding box center [477, 151] width 106 height 236
click at [457, 65] on div at bounding box center [477, 151] width 106 height 236
drag, startPoint x: 481, startPoint y: 88, endPoint x: 476, endPoint y: 151, distance: 63.7
click at [476, 151] on div at bounding box center [477, 151] width 106 height 236
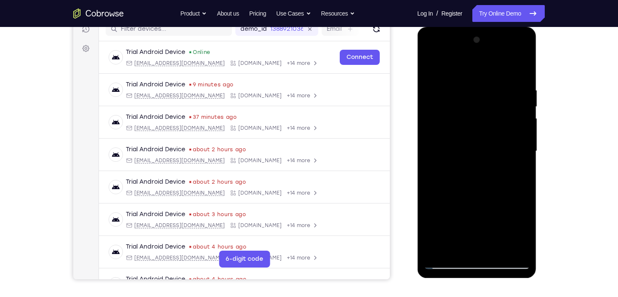
drag, startPoint x: 473, startPoint y: 84, endPoint x: 477, endPoint y: 111, distance: 27.3
click at [477, 111] on div at bounding box center [477, 151] width 106 height 236
click at [475, 80] on div at bounding box center [477, 151] width 106 height 236
click at [525, 250] on div at bounding box center [477, 151] width 106 height 236
click at [462, 129] on div at bounding box center [477, 151] width 106 height 236
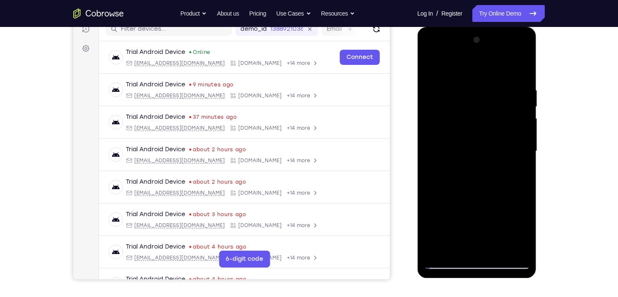
click at [448, 80] on div at bounding box center [477, 151] width 106 height 236
click at [517, 159] on div at bounding box center [477, 151] width 106 height 236
click at [432, 67] on div at bounding box center [477, 151] width 106 height 236
click at [467, 93] on div at bounding box center [477, 151] width 106 height 236
click at [450, 250] on div at bounding box center [477, 151] width 106 height 236
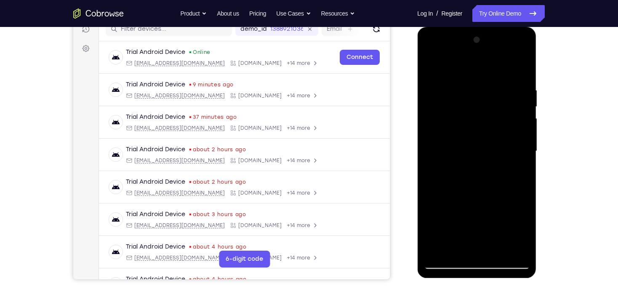
click at [453, 214] on div at bounding box center [477, 151] width 106 height 236
click at [481, 97] on div at bounding box center [477, 151] width 106 height 236
